Goal: Navigation & Orientation: Understand site structure

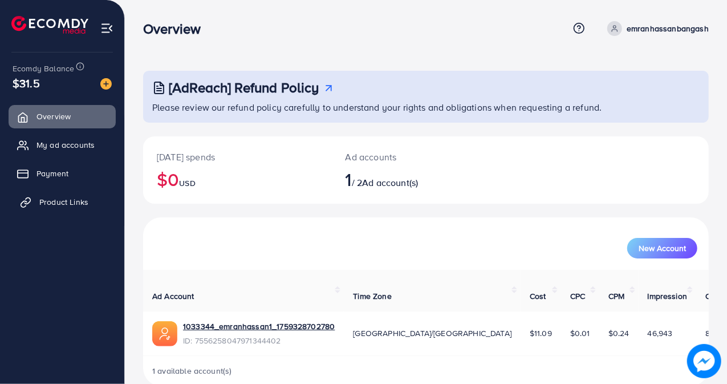
click at [52, 202] on span "Product Links" at bounding box center [63, 201] width 49 height 11
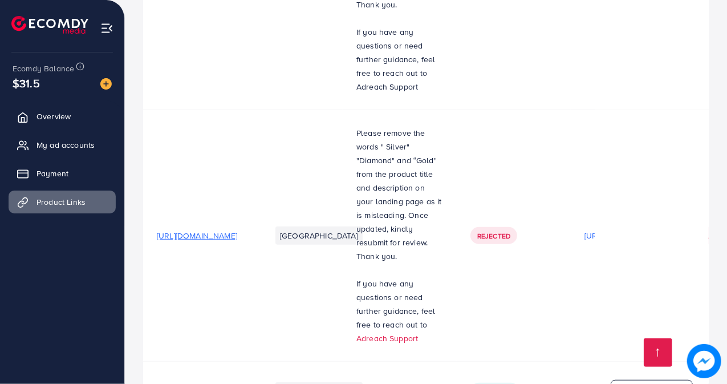
scroll to position [557, 0]
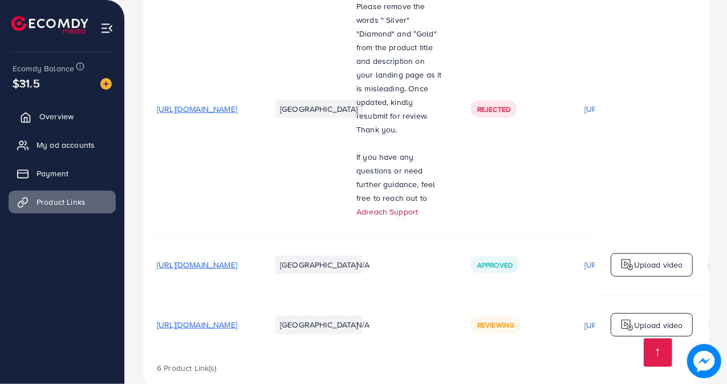
click at [68, 118] on span "Overview" at bounding box center [56, 116] width 34 height 11
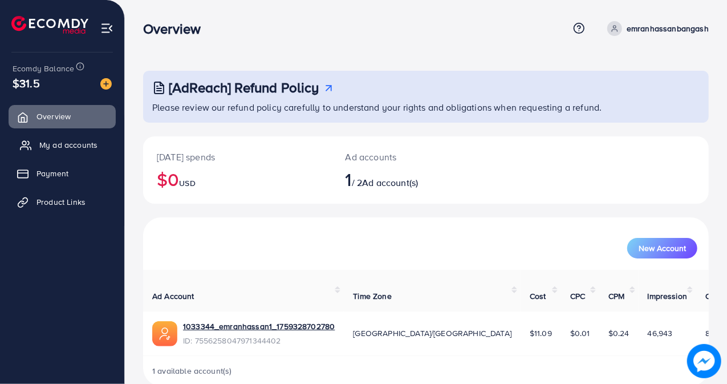
click at [80, 139] on link "My ad accounts" at bounding box center [62, 144] width 107 height 23
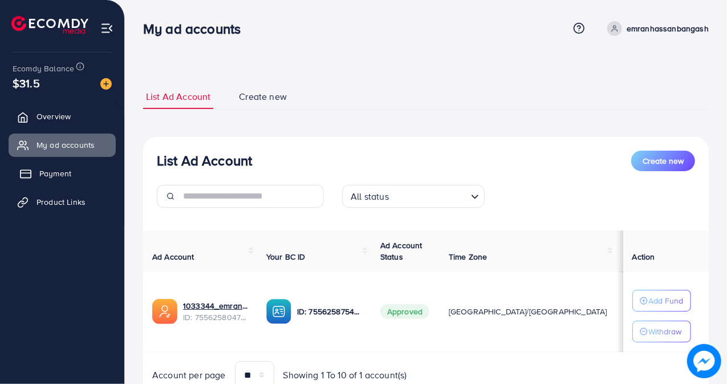
click at [68, 171] on span "Payment" at bounding box center [55, 173] width 32 height 11
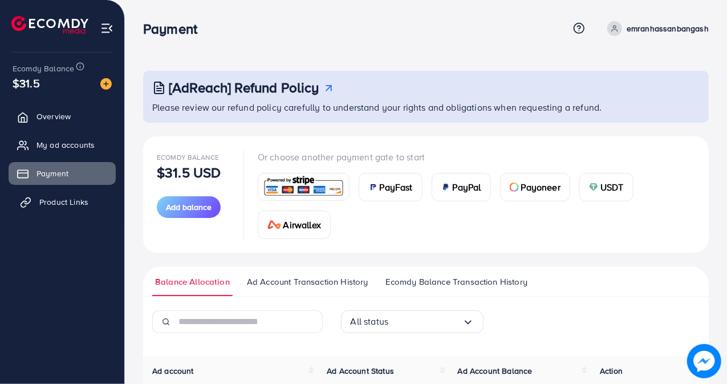
click at [71, 200] on span "Product Links" at bounding box center [63, 201] width 49 height 11
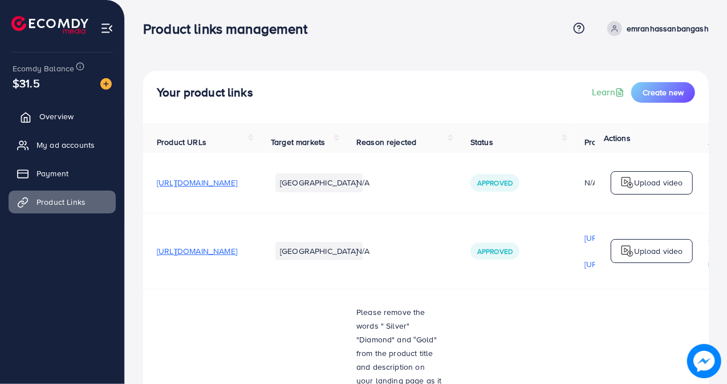
click at [57, 113] on span "Overview" at bounding box center [56, 116] width 34 height 11
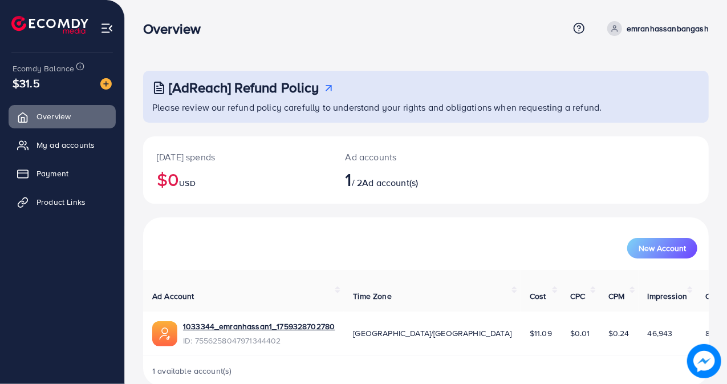
click at [354, 17] on div "Overview Help Center Contact Support Term and policy About Us emranhassanbangas…" at bounding box center [426, 28] width 566 height 31
